Goal: Task Accomplishment & Management: Use online tool/utility

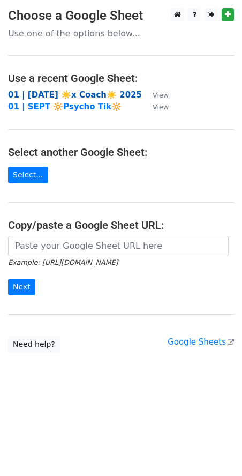
click at [51, 94] on strong "01 | SEP 19 ☀️x Coach☀️ 2025" at bounding box center [75, 95] width 134 height 10
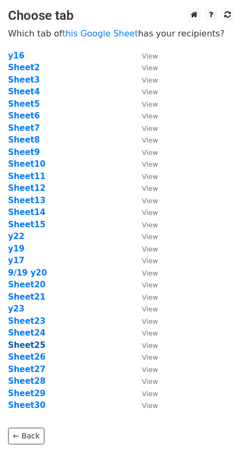
click at [28, 344] on strong "Sheet25" at bounding box center [27, 345] width 38 height 10
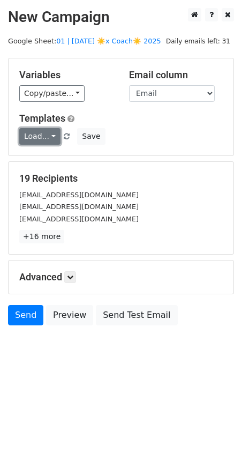
click at [40, 136] on link "Load..." at bounding box center [39, 136] width 41 height 17
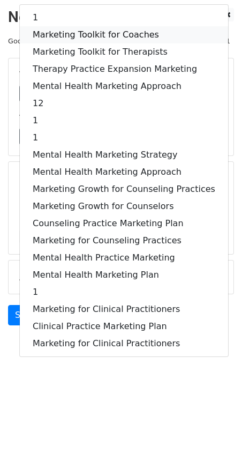
click at [88, 32] on link "Marketing Toolkit for Coaches" at bounding box center [124, 34] width 209 height 17
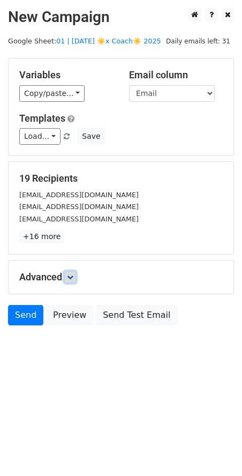
click at [71, 274] on icon at bounding box center [70, 277] width 6 height 6
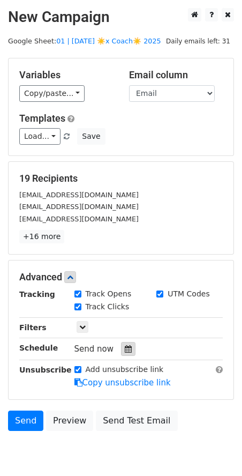
click at [125, 349] on icon at bounding box center [128, 349] width 7 height 8
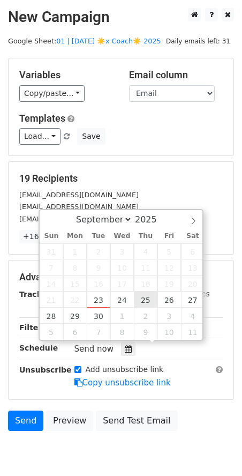
type input "2025-09-25 12:00"
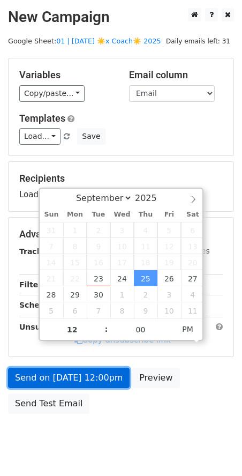
click at [88, 374] on link "Send on Sep 25 at 12:00pm" at bounding box center [69, 378] width 122 height 20
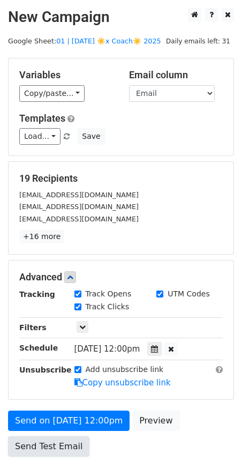
click at [33, 440] on link "Send Test Email" at bounding box center [48, 446] width 81 height 20
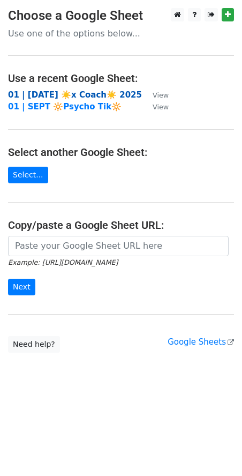
click at [60, 95] on strong "01 | [DATE] ☀️x Coach☀️ 2025" at bounding box center [75, 95] width 134 height 10
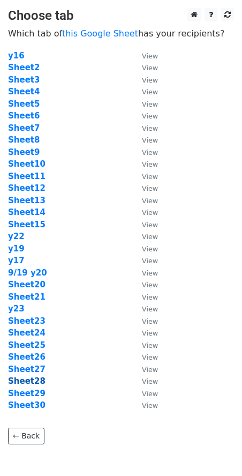
click at [26, 380] on strong "Sheet28" at bounding box center [27, 381] width 38 height 10
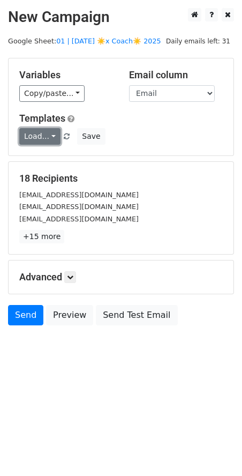
click at [38, 136] on link "Load..." at bounding box center [39, 136] width 41 height 17
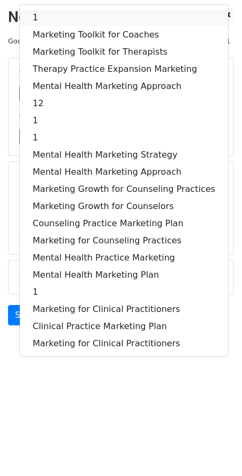
click at [81, 21] on link "1" at bounding box center [124, 17] width 209 height 17
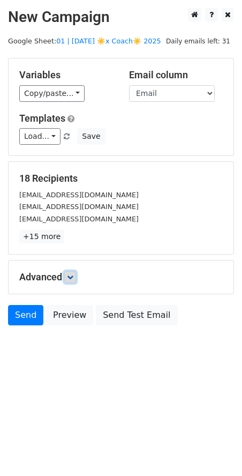
click at [69, 274] on icon at bounding box center [70, 277] width 6 height 6
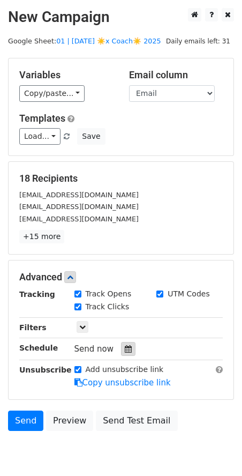
click at [121, 346] on div at bounding box center [128, 349] width 14 height 14
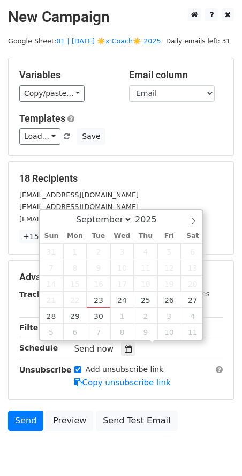
click at [57, 306] on span "21" at bounding box center [52, 300] width 24 height 16
type input "2025-09-28 12:00"
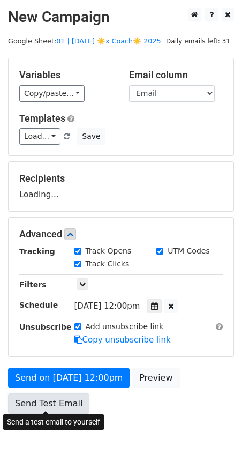
click at [56, 399] on link "Send Test Email" at bounding box center [48, 403] width 81 height 20
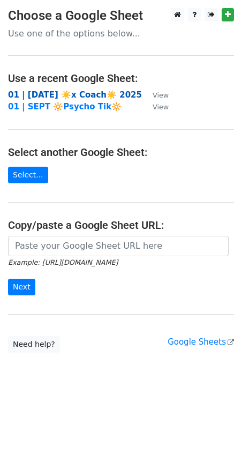
click at [97, 92] on strong "01 | [DATE] ☀️x Coach☀️ 2025" at bounding box center [75, 95] width 134 height 10
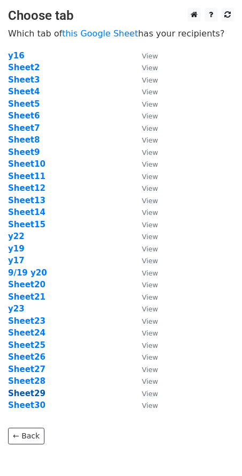
click at [25, 391] on strong "Sheet29" at bounding box center [27, 394] width 38 height 10
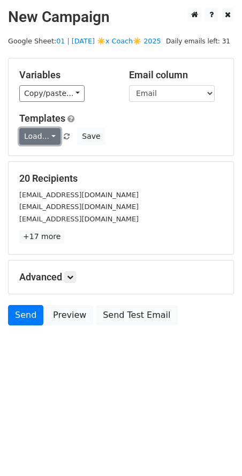
click at [41, 141] on link "Load..." at bounding box center [39, 136] width 41 height 17
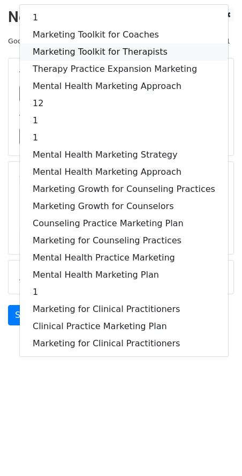
click at [102, 52] on link "Marketing Toolkit for Therapists" at bounding box center [124, 51] width 209 height 17
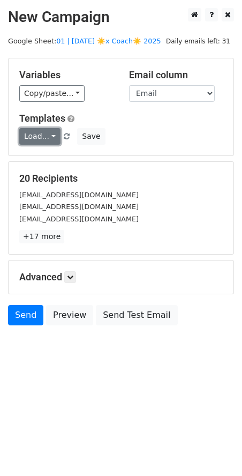
click at [48, 143] on link "Load..." at bounding box center [39, 136] width 41 height 17
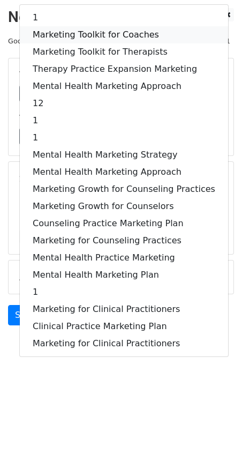
click at [99, 36] on link "Marketing Toolkit for Coaches" at bounding box center [124, 34] width 209 height 17
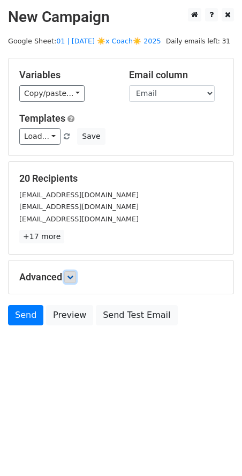
click at [70, 274] on icon at bounding box center [70, 277] width 6 height 6
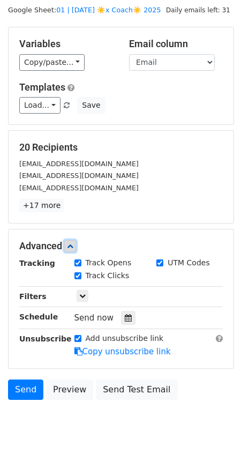
scroll to position [43, 0]
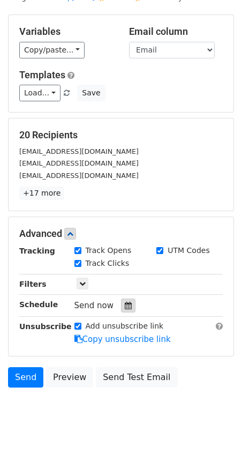
click at [125, 302] on icon at bounding box center [128, 306] width 7 height 8
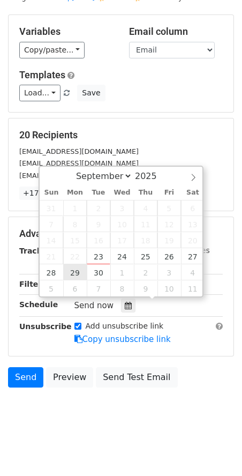
type input "2025-09-29 12:00"
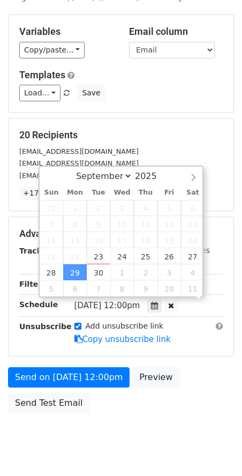
scroll to position [26, 0]
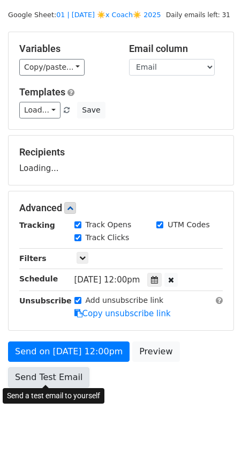
click at [50, 370] on link "Send Test Email" at bounding box center [48, 377] width 81 height 20
